Goal: Transaction & Acquisition: Purchase product/service

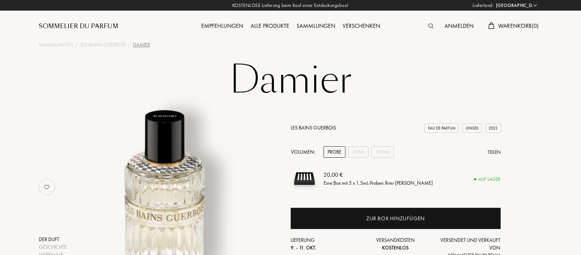
select select "DE"
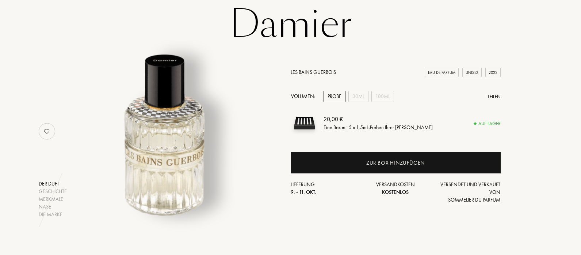
scroll to position [54, 0]
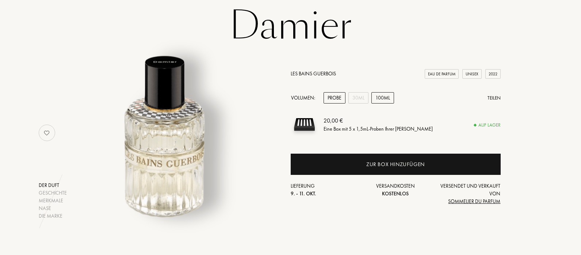
click at [380, 98] on div "100mL" at bounding box center [383, 97] width 23 height 11
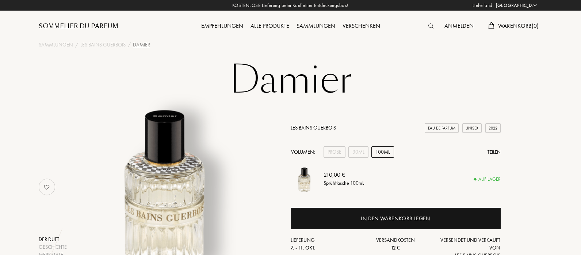
scroll to position [0, 0]
click at [232, 27] on div "Empfehlungen" at bounding box center [222, 27] width 49 height 10
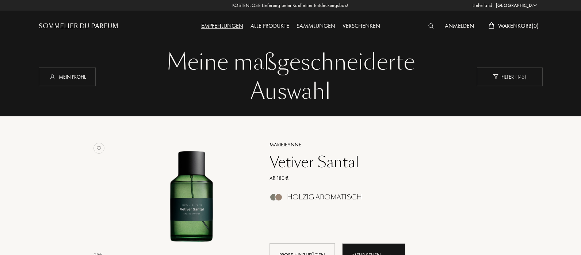
select select "DE"
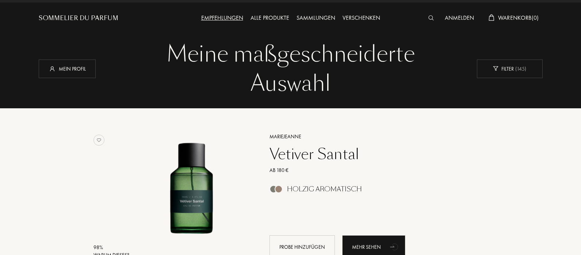
scroll to position [7, 0]
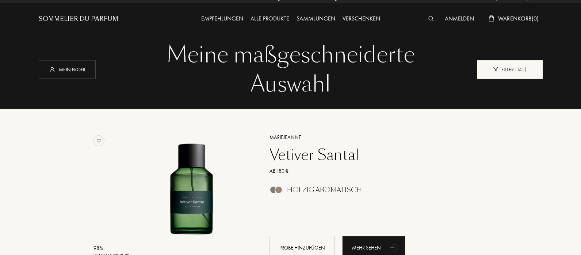
click at [508, 72] on div "Filter ( 145 )" at bounding box center [510, 69] width 66 height 19
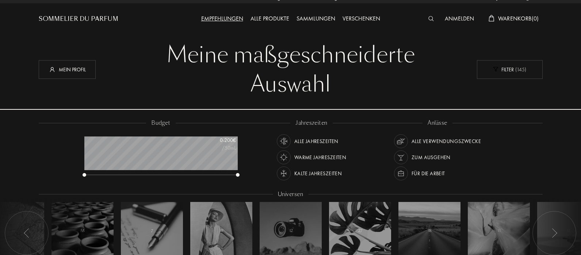
scroll to position [37, 153]
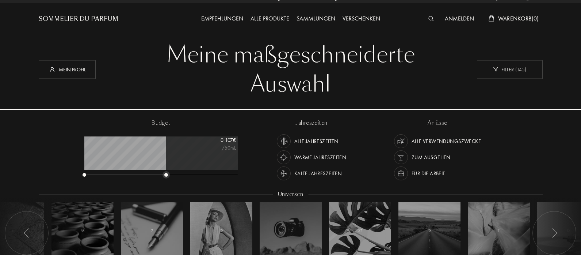
drag, startPoint x: 239, startPoint y: 174, endPoint x: 167, endPoint y: 181, distance: 71.9
click at [167, 181] on div "budget 0 - 107 € /50mL" at bounding box center [165, 152] width 168 height 66
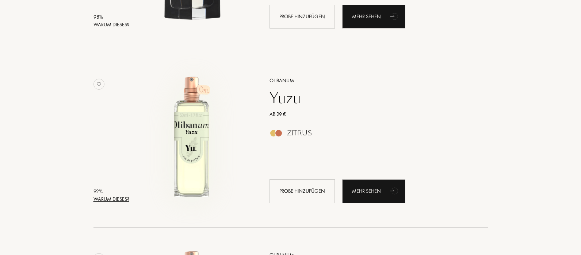
scroll to position [599, 0]
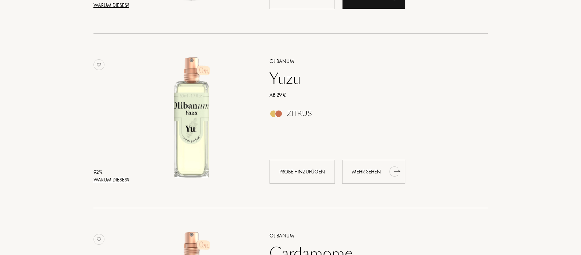
click at [374, 174] on div "Mehr sehen" at bounding box center [373, 172] width 63 height 24
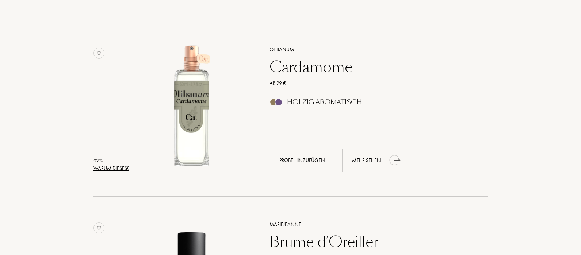
scroll to position [783, 0]
click at [373, 172] on div "Mehr sehen" at bounding box center [373, 161] width 63 height 24
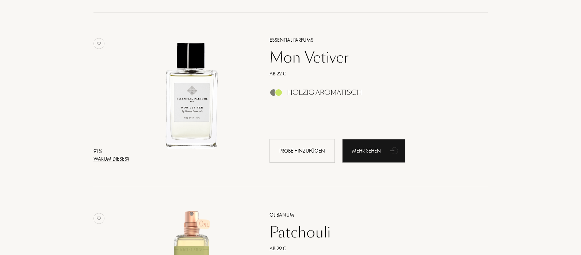
scroll to position [1156, 0]
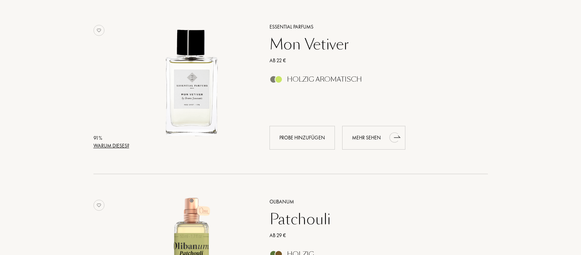
click at [379, 145] on div "Mehr sehen" at bounding box center [373, 138] width 63 height 24
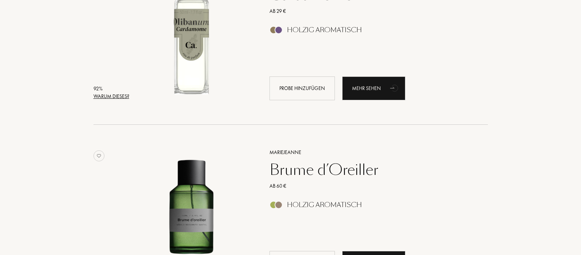
scroll to position [821, 0]
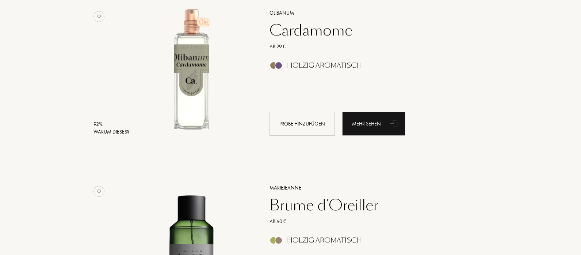
click at [104, 0] on div "92 % Warum dieses? Olibanum Cardamome Ab 29 € Holzig Aromatisch Probe hinzufüge…" at bounding box center [291, 80] width 395 height 160
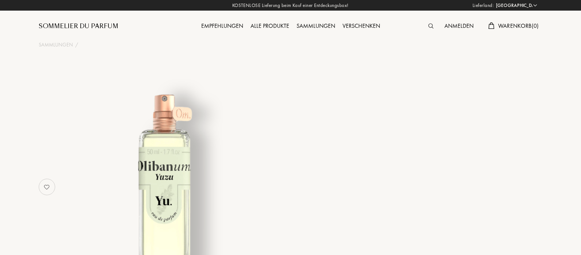
select select "DE"
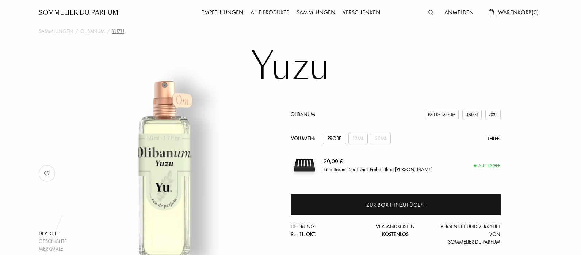
scroll to position [24, 0]
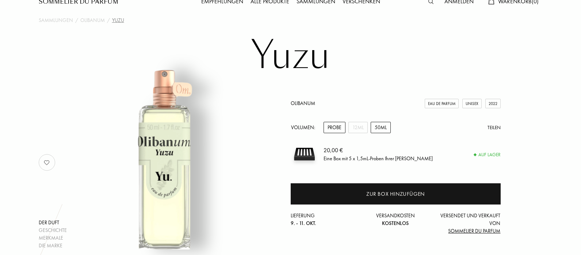
click at [378, 131] on div "50mL" at bounding box center [381, 127] width 20 height 11
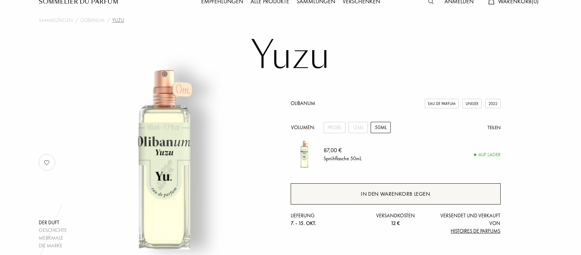
click at [346, 193] on div "In den Warenkorb legen" at bounding box center [396, 193] width 210 height 21
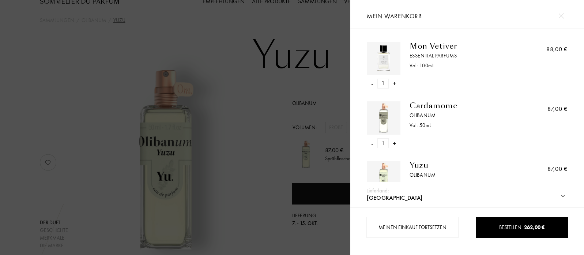
click at [267, 117] on div at bounding box center [175, 127] width 350 height 255
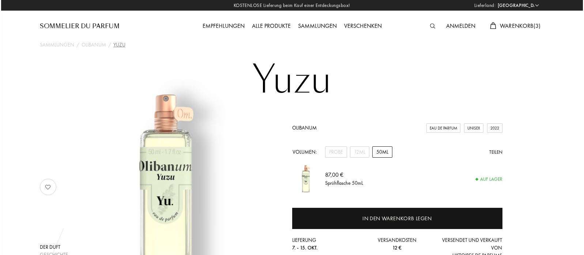
scroll to position [0, 0]
click at [525, 25] on span "Warenkorb ( 3 )" at bounding box center [518, 26] width 41 height 8
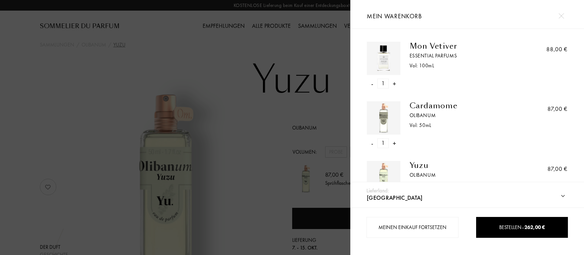
click at [368, 84] on div "- 1 +" at bounding box center [382, 84] width 33 height 10
click at [371, 84] on div "-" at bounding box center [372, 84] width 2 height 10
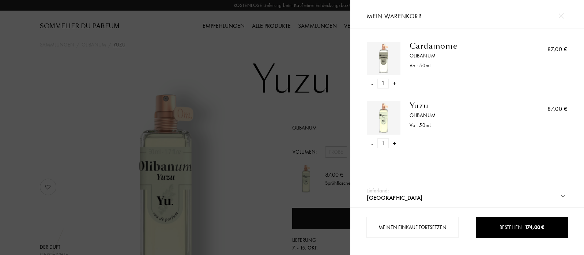
click at [372, 84] on div "-" at bounding box center [372, 84] width 2 height 10
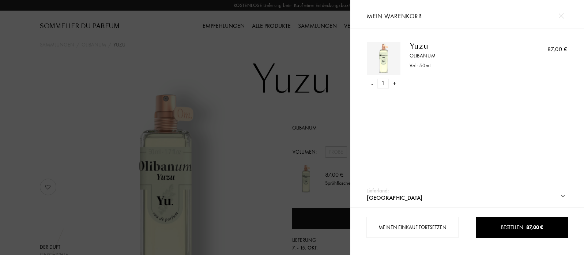
click at [295, 133] on div at bounding box center [175, 127] width 350 height 255
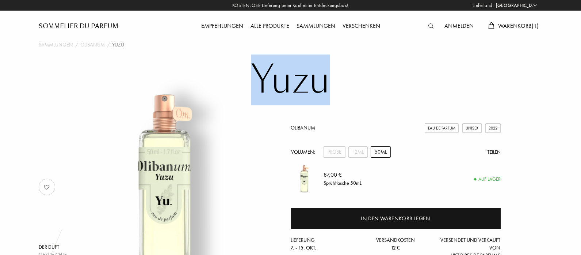
drag, startPoint x: 337, startPoint y: 80, endPoint x: 258, endPoint y: 88, distance: 79.0
click at [258, 88] on h1 "Yuzu" at bounding box center [290, 80] width 365 height 40
copy h1 "Yuzu"
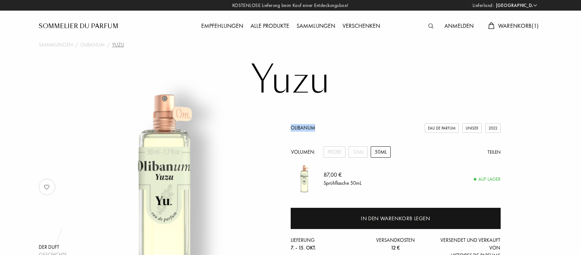
drag, startPoint x: 321, startPoint y: 130, endPoint x: 286, endPoint y: 129, distance: 35.1
click at [286, 129] on div "Der Duft Geschichte Merkmale Die Marke Olibanum Eau de Parfum Unisex 2022 Volum…" at bounding box center [290, 187] width 515 height 174
copy link "Olibanum"
click at [522, 21] on div "Anmelden Warenkorb ( 1 )" at bounding box center [480, 20] width 126 height 40
click at [518, 26] on span "Warenkorb ( 1 )" at bounding box center [518, 26] width 41 height 8
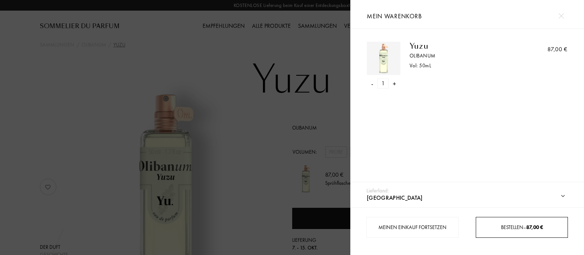
click at [509, 231] on div "Bestellen – 87,00 €" at bounding box center [521, 227] width 91 height 8
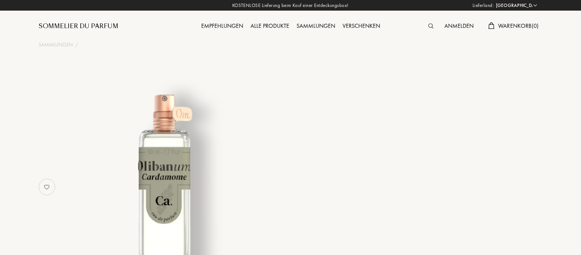
select select "DE"
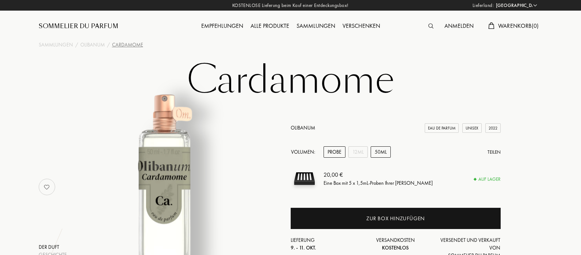
click at [383, 150] on div "50mL" at bounding box center [381, 151] width 20 height 11
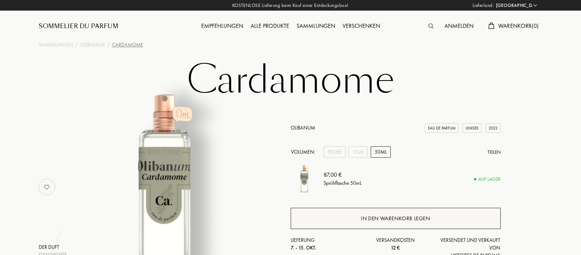
click at [395, 217] on div "In den Warenkorb legen" at bounding box center [395, 218] width 69 height 8
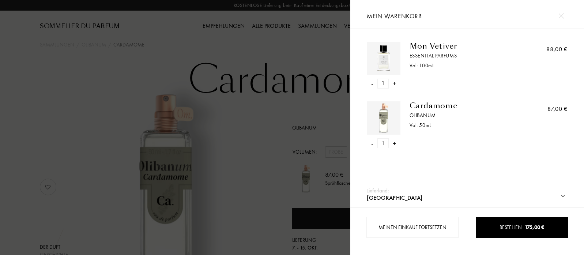
click at [283, 120] on div at bounding box center [175, 127] width 350 height 255
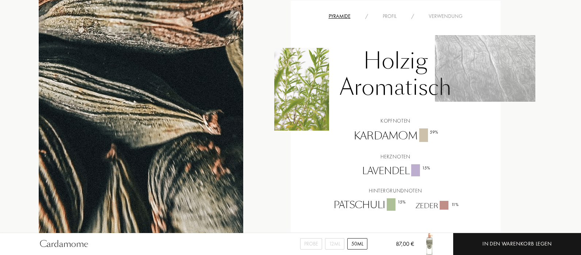
scroll to position [588, 0]
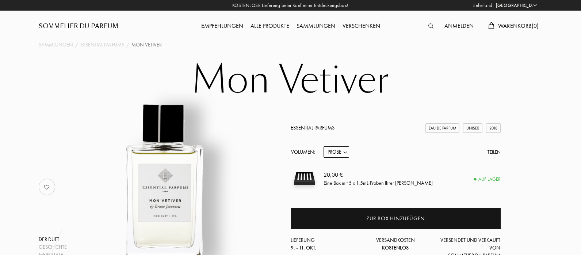
select select "DE"
select select "2"
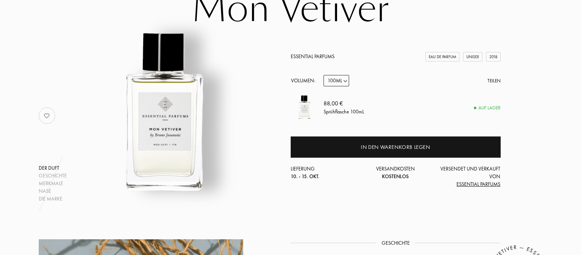
scroll to position [72, 0]
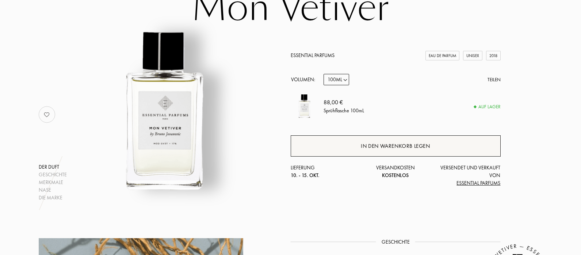
click at [349, 140] on div "In den Warenkorb legen" at bounding box center [396, 145] width 210 height 21
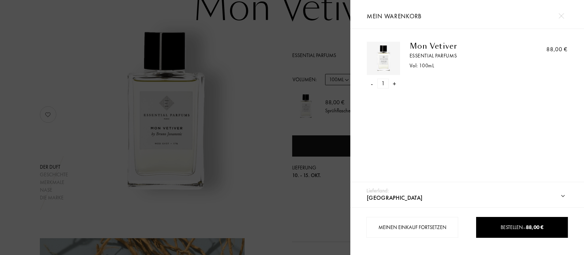
click at [269, 122] on div at bounding box center [175, 127] width 350 height 255
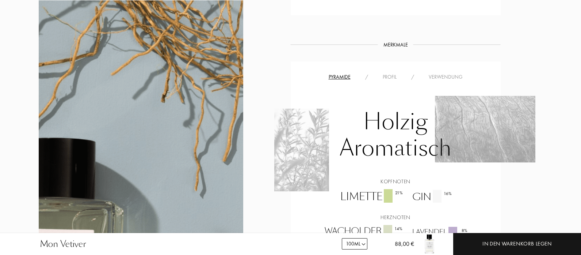
scroll to position [482, 0]
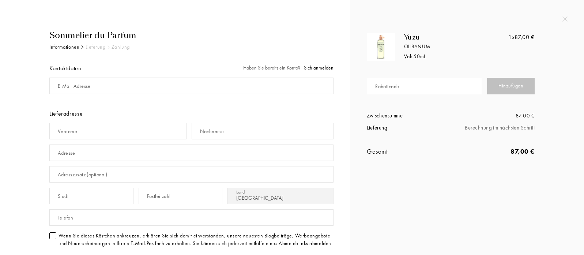
select select "DE"
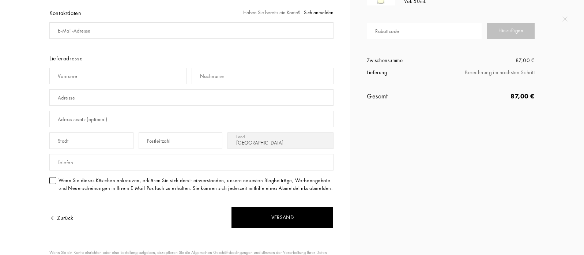
scroll to position [33, 0]
